Goal: Information Seeking & Learning: Check status

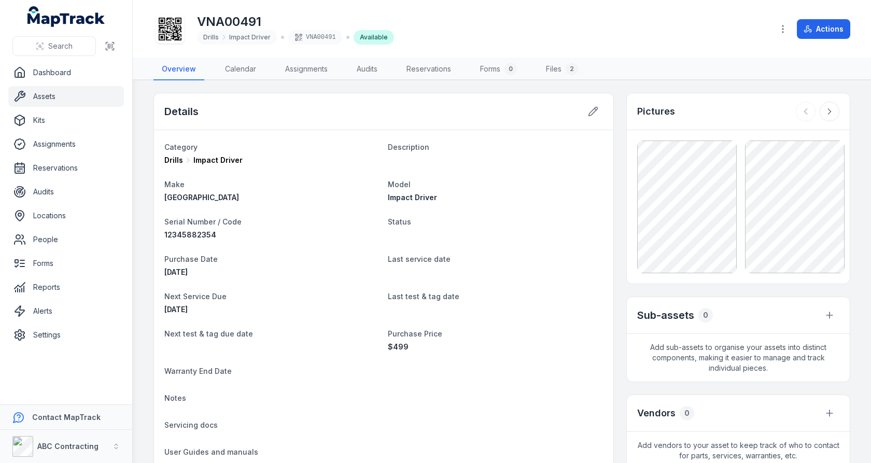
click at [619, 196] on div "Details Category Drills Impact Driver Description Make Milwaukee Model Impact D…" at bounding box center [501, 378] width 697 height 570
click at [620, 200] on div "Details Category Drills Impact Driver Description Make Milwaukee Model Impact D…" at bounding box center [501, 378] width 697 height 570
click at [569, 215] on dt "Status" at bounding box center [495, 221] width 215 height 12
click at [617, 199] on div "Details Category Drills Impact Driver Description Make Milwaukee Model Impact D…" at bounding box center [501, 378] width 697 height 570
click at [94, 289] on link "Reports" at bounding box center [66, 287] width 116 height 21
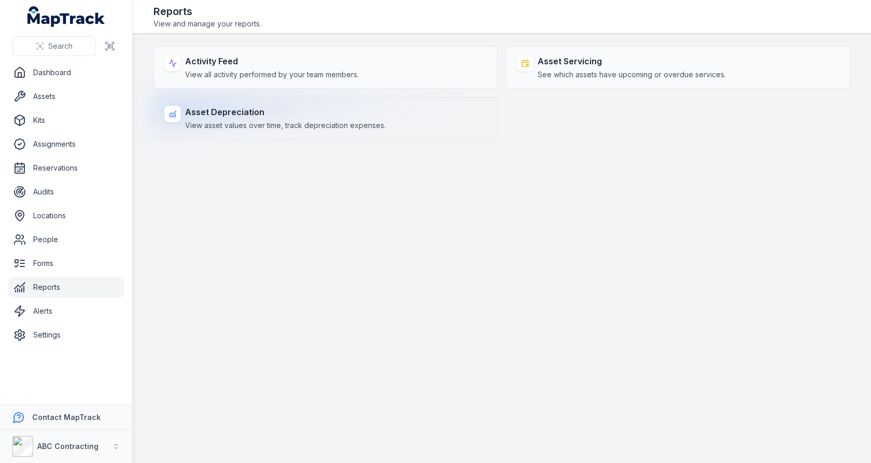
click at [375, 125] on span "View asset values over time, track depreciation expenses." at bounding box center [285, 125] width 201 height 10
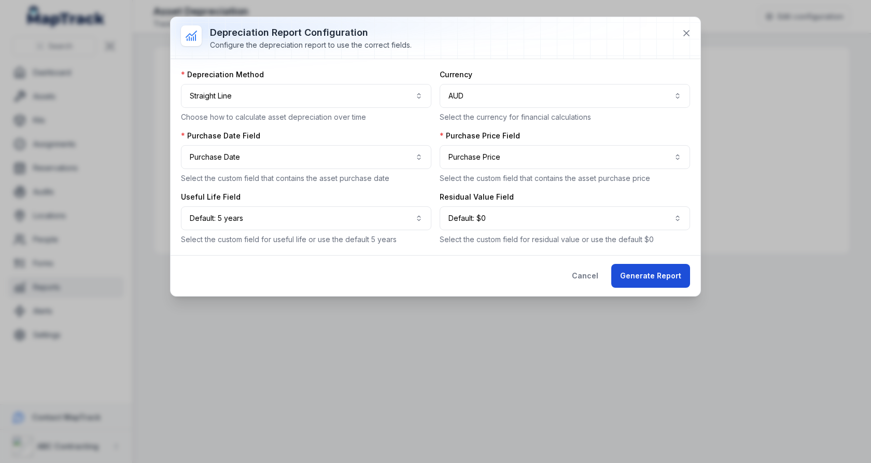
click at [667, 284] on button "Generate Report" at bounding box center [650, 276] width 79 height 24
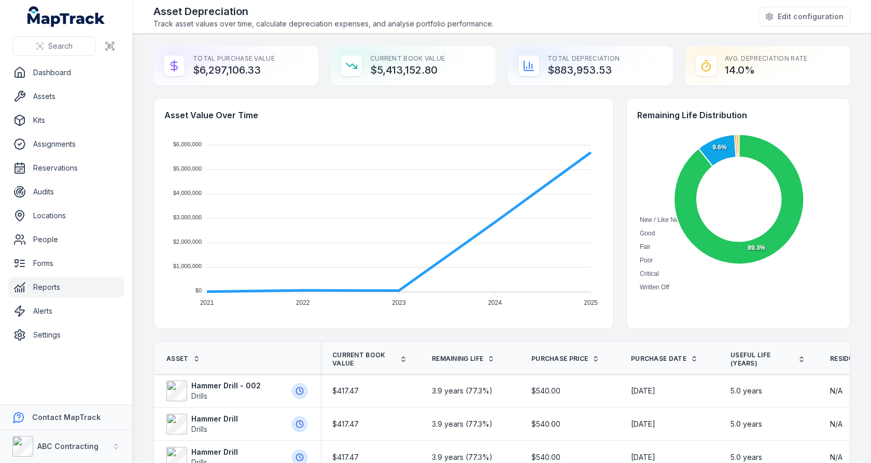
click at [214, 68] on div "Total Purchase Value $6,297,106.33" at bounding box center [235, 65] width 165 height 39
click at [207, 63] on div at bounding box center [207, 63] width 0 height 0
click at [277, 74] on div "Total Purchase Value $6,297,106.33" at bounding box center [235, 65] width 165 height 39
click at [623, 199] on div "Asset Value Over Time $6,000,000 $6,000,000 $5,000,000 $5,000,000 $4,000,000 $4…" at bounding box center [501, 213] width 697 height 231
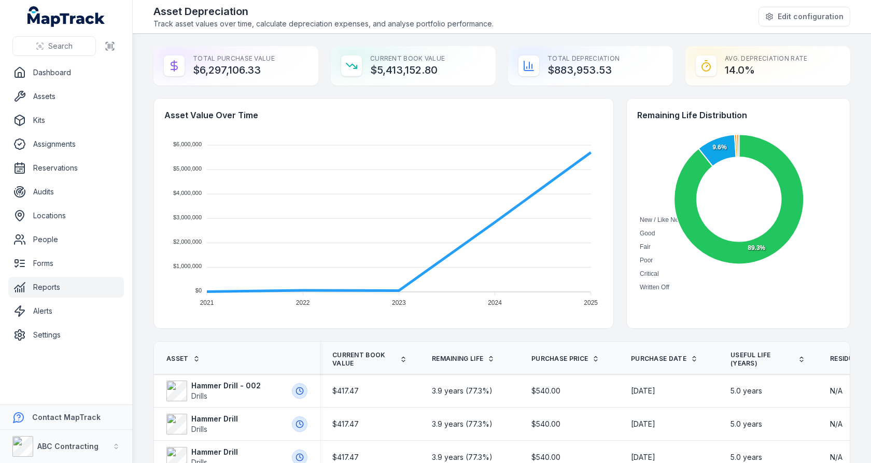
scroll to position [7, 0]
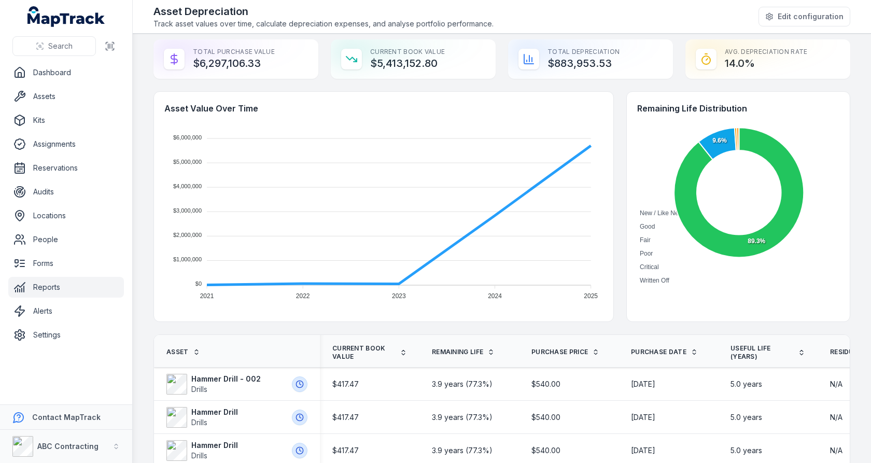
click at [58, 289] on link "Reports" at bounding box center [66, 287] width 116 height 21
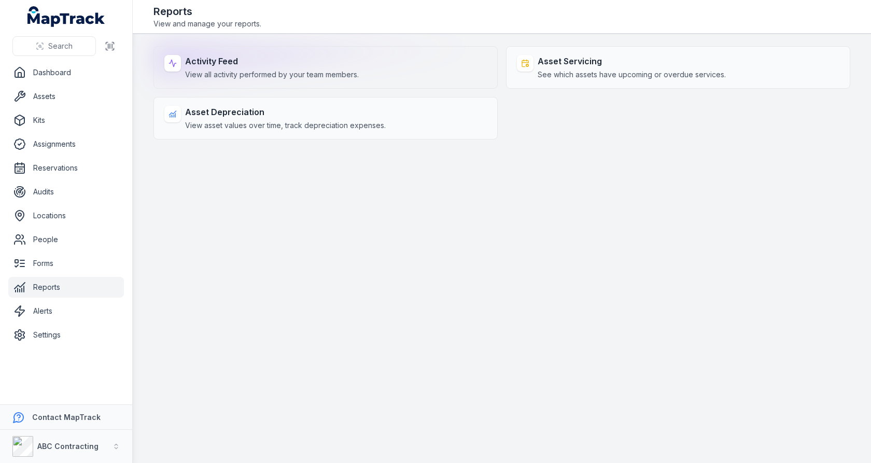
click at [397, 70] on div "Activity Feed View all activity performed by your team members." at bounding box center [325, 67] width 344 height 43
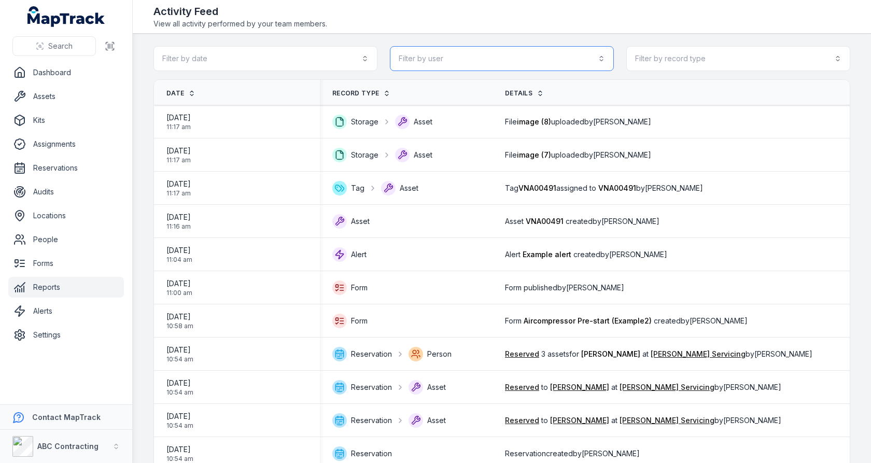
click at [538, 49] on button "Filter by user" at bounding box center [502, 58] width 224 height 25
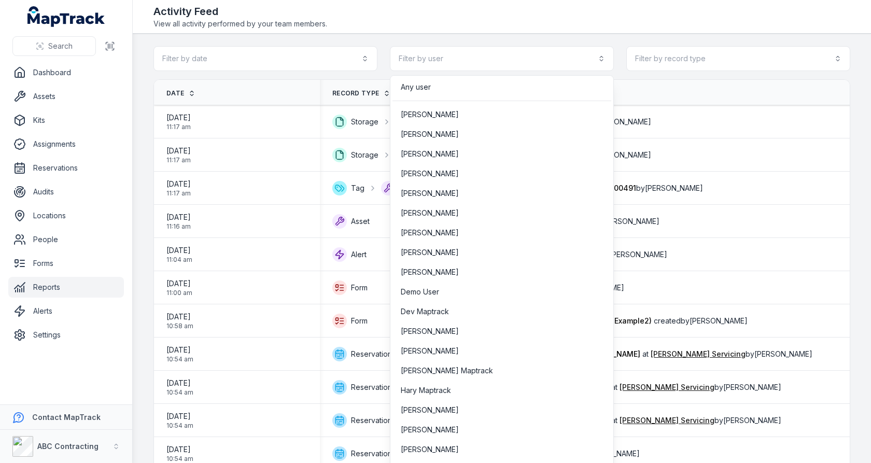
click at [531, 31] on div "Toggle Navigation Activity Feed View all activity performed by your team member…" at bounding box center [502, 231] width 738 height 463
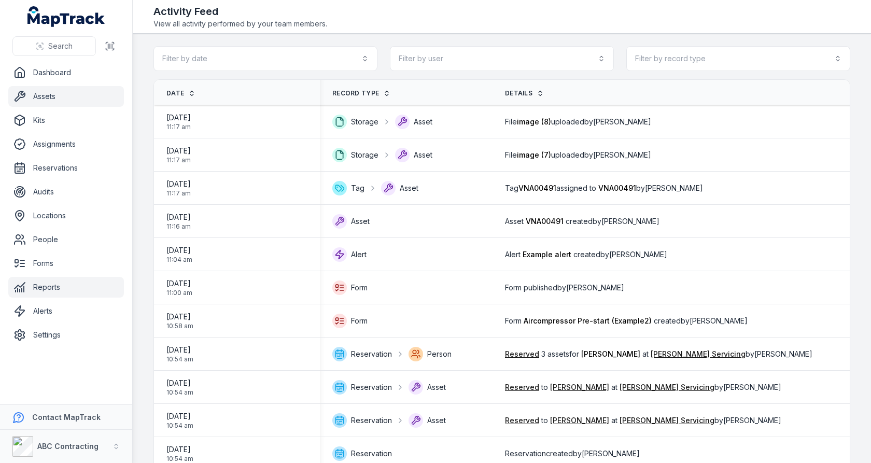
click at [24, 100] on icon at bounding box center [19, 96] width 12 height 12
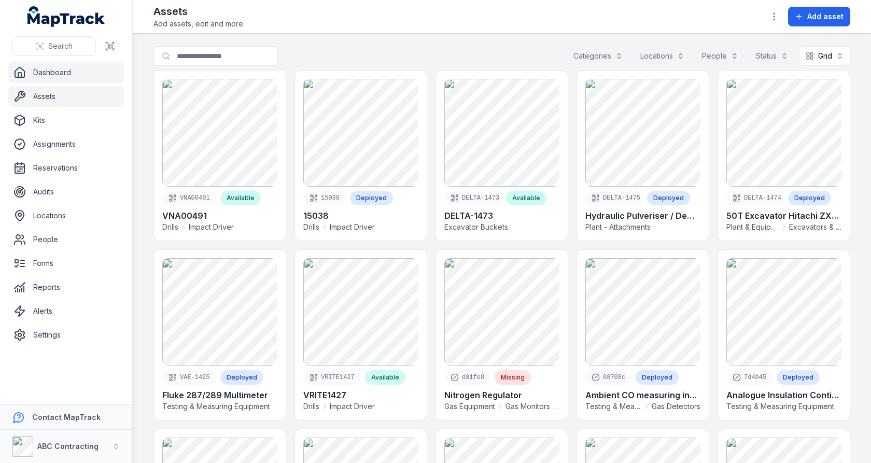
click at [38, 76] on link "Dashboard" at bounding box center [66, 72] width 116 height 21
click at [482, 54] on div "Search for assets Categories Locations People Status Grid ****" at bounding box center [501, 58] width 697 height 24
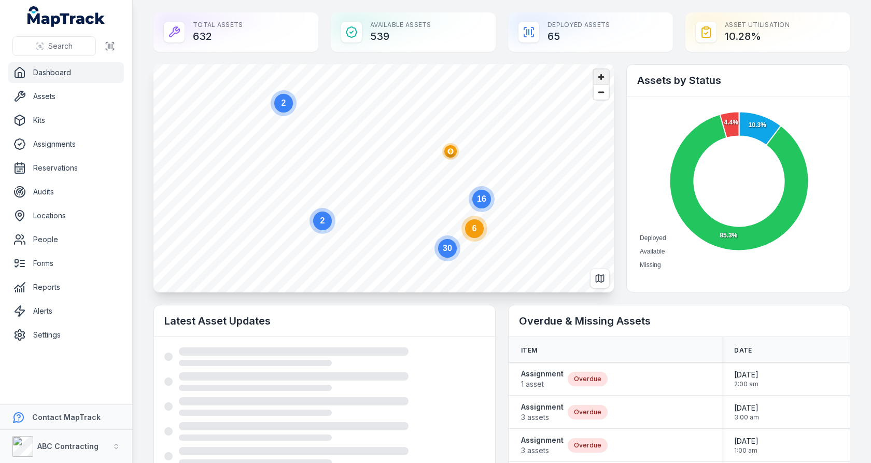
click at [600, 80] on span "Zoom in" at bounding box center [601, 76] width 15 height 15
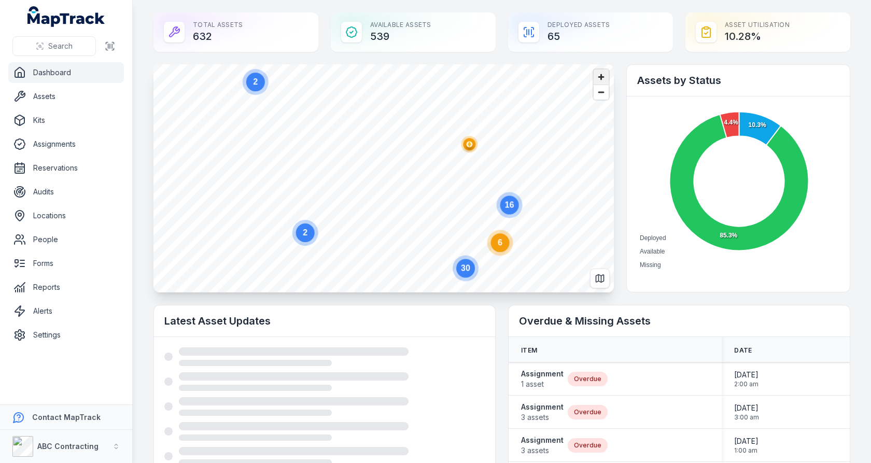
click at [600, 80] on span "Zoom in" at bounding box center [601, 76] width 15 height 15
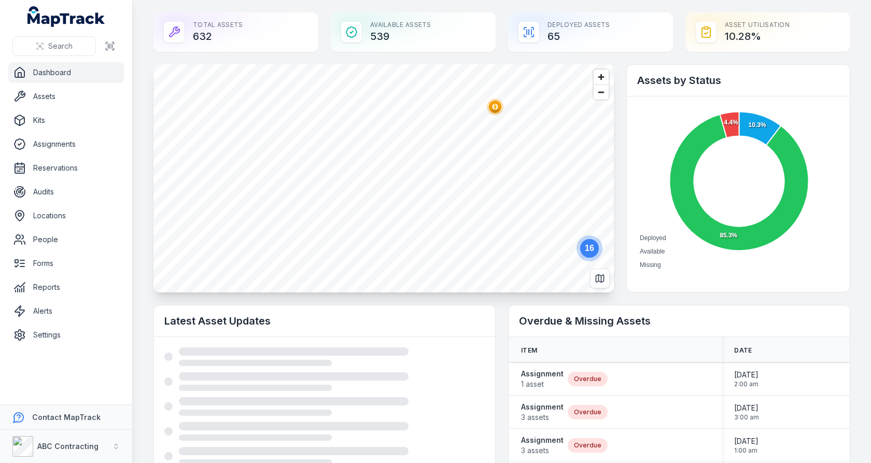
click at [495, 106] on circle "button" at bounding box center [495, 107] width 2 height 2
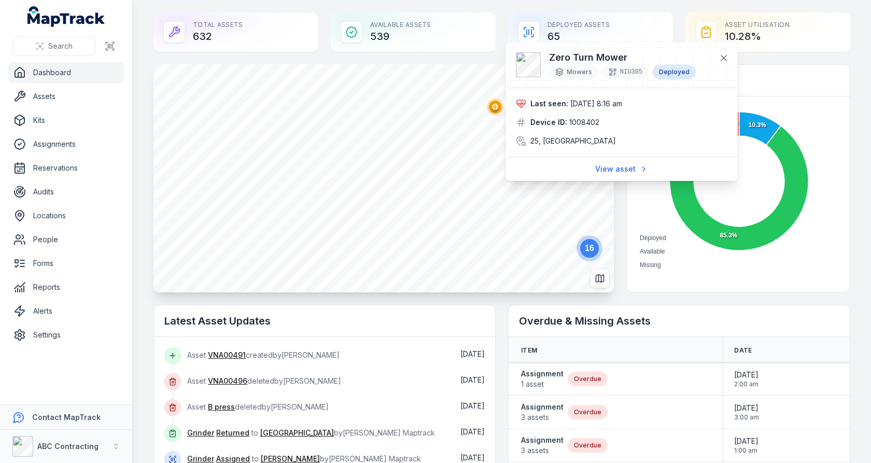
click at [616, 105] on span "[DATE] 8:16 am" at bounding box center [596, 103] width 52 height 9
click at [600, 107] on span "[DATE] 8:16 am" at bounding box center [596, 103] width 52 height 9
drag, startPoint x: 570, startPoint y: 104, endPoint x: 633, endPoint y: 104, distance: 62.7
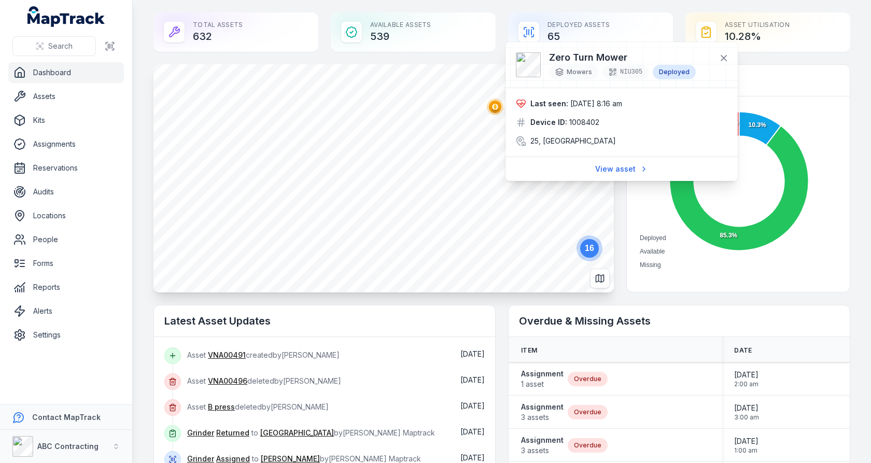
click at [622, 104] on span "[DATE] 8:16 am" at bounding box center [596, 103] width 52 height 9
drag, startPoint x: 637, startPoint y: 103, endPoint x: 563, endPoint y: 103, distance: 74.7
click at [563, 103] on div "Last seen: [DATE] 8:16 am" at bounding box center [576, 104] width 92 height 10
click at [577, 103] on span "[DATE] 8:16 am" at bounding box center [596, 103] width 52 height 9
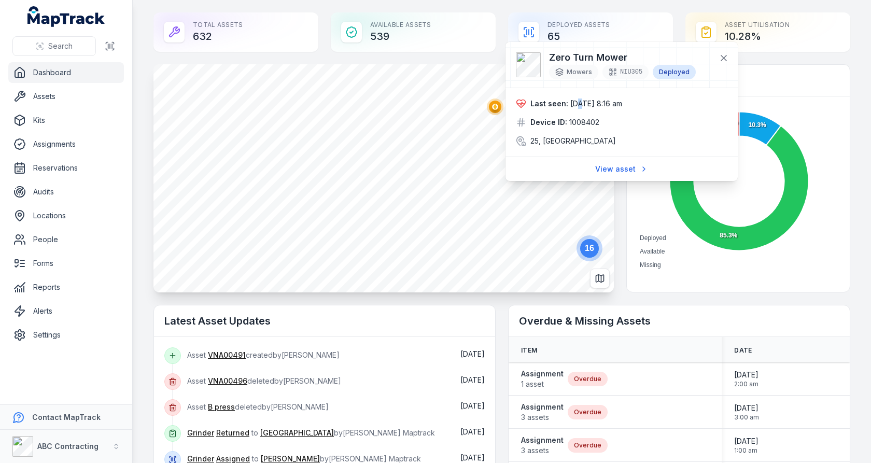
click at [577, 103] on span "[DATE] 8:16 am" at bounding box center [596, 103] width 52 height 9
click at [585, 100] on span "[DATE] 8:16 am" at bounding box center [596, 103] width 52 height 9
